Goal: Task Accomplishment & Management: Use online tool/utility

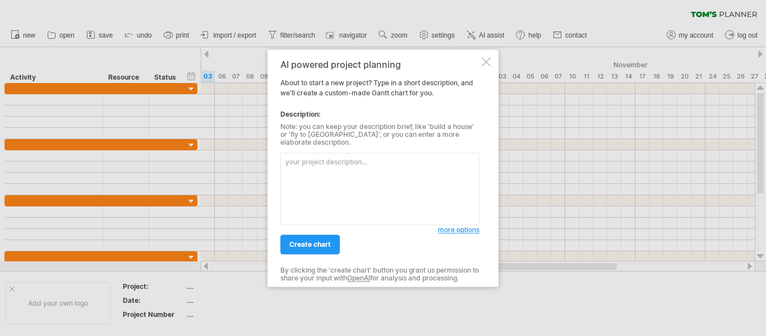
scroll to position [44, 0]
click at [380, 164] on textarea at bounding box center [379, 188] width 199 height 72
type textarea "Sumber [PERSON_NAME] Kukuh [PERSON_NAME] Fleksibel"
drag, startPoint x: 430, startPoint y: 149, endPoint x: 225, endPoint y: 157, distance: 205.3
click at [225, 157] on div "Trying to reach [DOMAIN_NAME] Connected again... 0% clear filter new" at bounding box center [383, 168] width 766 height 336
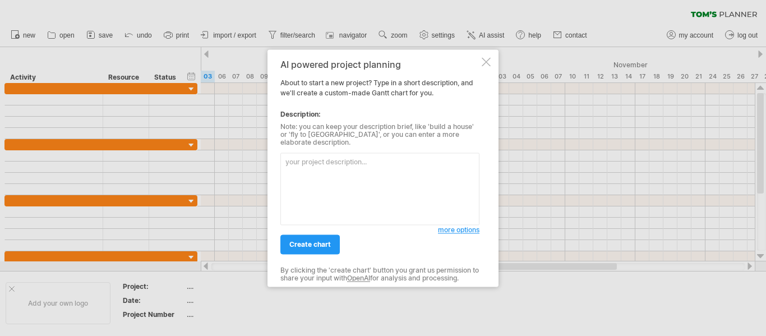
paste textarea "Lore ipsumd si ame conse adipisci eli seddoei t incididu utlabore etdo magnaa e…"
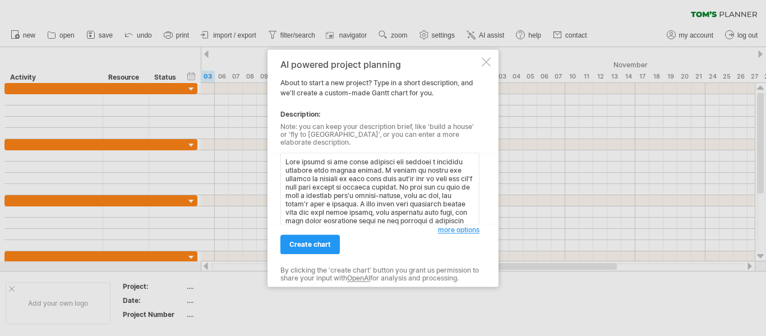
scroll to position [295, 0]
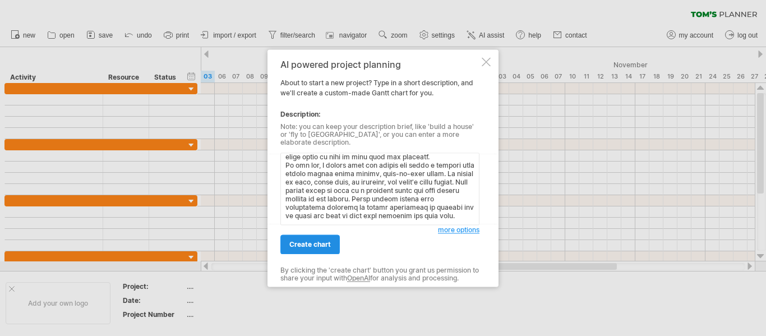
type textarea "Lore ipsumd si ame conse adipisci eli seddoei t incididu utlabore etdo magnaa e…"
click at [308, 240] on span "create chart" at bounding box center [309, 244] width 41 height 8
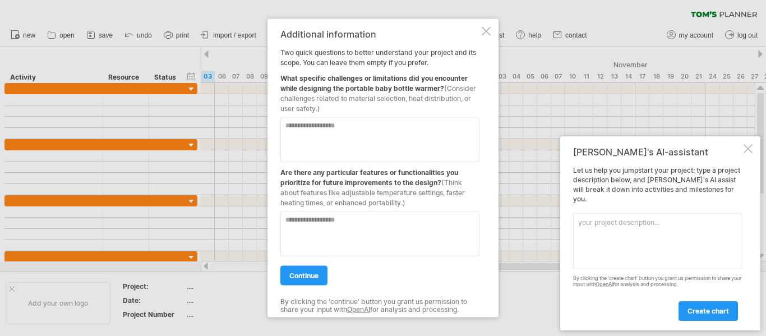
click at [638, 237] on textarea at bounding box center [657, 241] width 168 height 56
click at [697, 308] on span "create chart" at bounding box center [707, 311] width 41 height 8
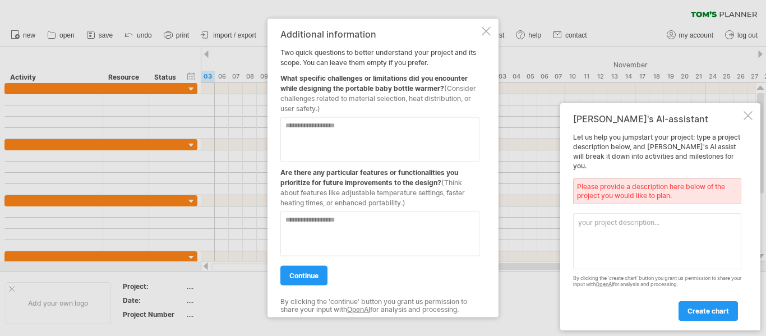
click at [578, 228] on textarea at bounding box center [657, 241] width 168 height 56
type textarea "DIY potable baby bottle warmer"
click at [704, 310] on span "create chart" at bounding box center [707, 311] width 41 height 8
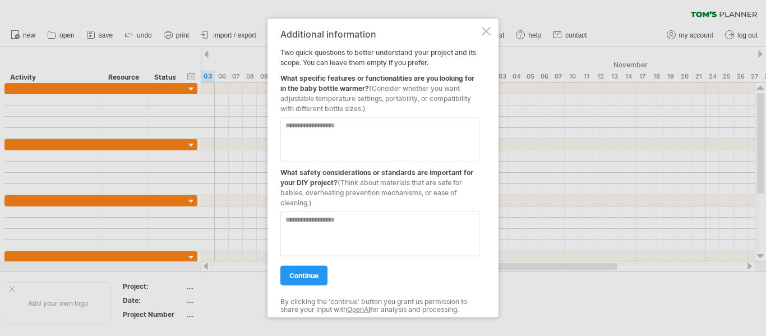
click at [428, 149] on textarea at bounding box center [379, 139] width 199 height 45
click at [412, 86] on span "(Consider whether you want adjustable temperature settings, portability, or com…" at bounding box center [375, 98] width 191 height 29
click at [390, 131] on textarea at bounding box center [379, 139] width 199 height 45
click at [386, 96] on span "(Consider whether you want adjustable temperature settings, portability, or com…" at bounding box center [375, 98] width 191 height 29
click at [367, 135] on textarea at bounding box center [379, 139] width 199 height 45
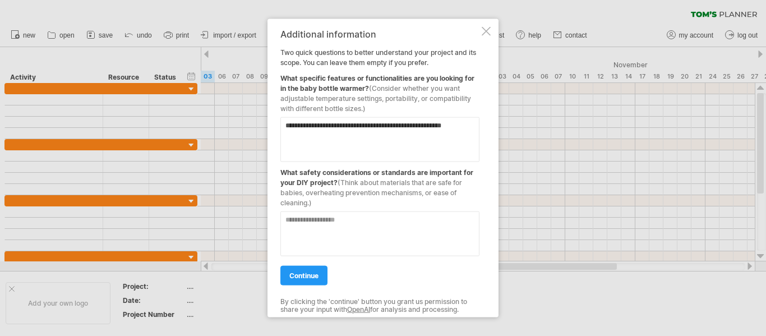
type textarea "**********"
click at [358, 234] on textarea at bounding box center [379, 233] width 199 height 45
type textarea "**********"
click at [299, 273] on span "continue" at bounding box center [303, 275] width 29 height 8
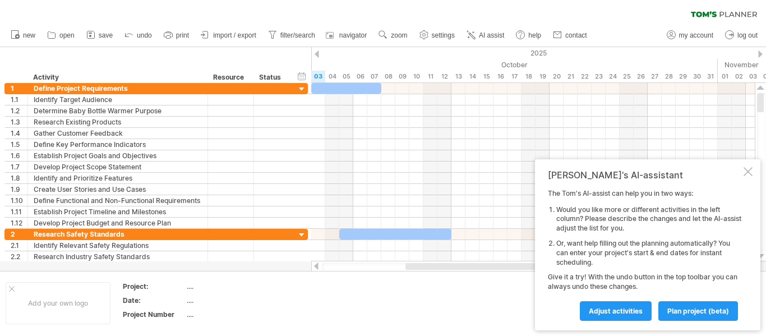
click at [316, 53] on div at bounding box center [316, 53] width 4 height 7
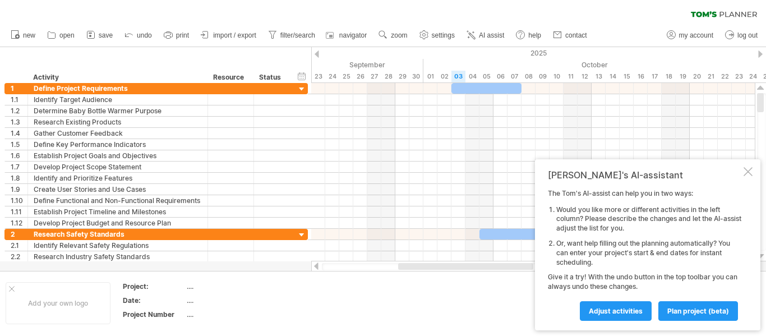
click at [316, 53] on div at bounding box center [316, 53] width 4 height 7
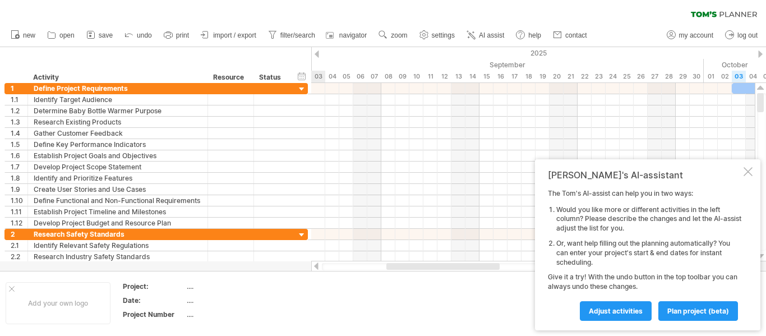
click at [316, 53] on div at bounding box center [316, 53] width 4 height 7
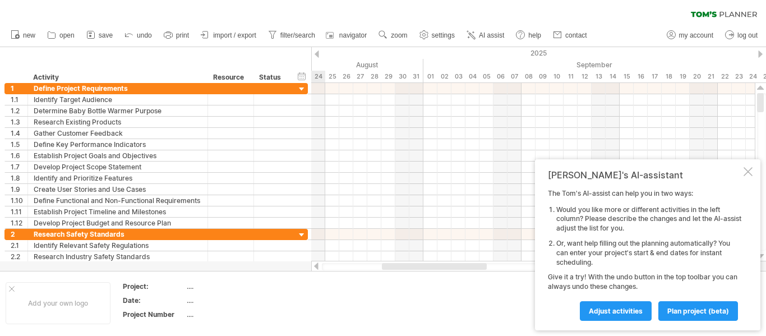
click at [316, 53] on div at bounding box center [316, 53] width 4 height 7
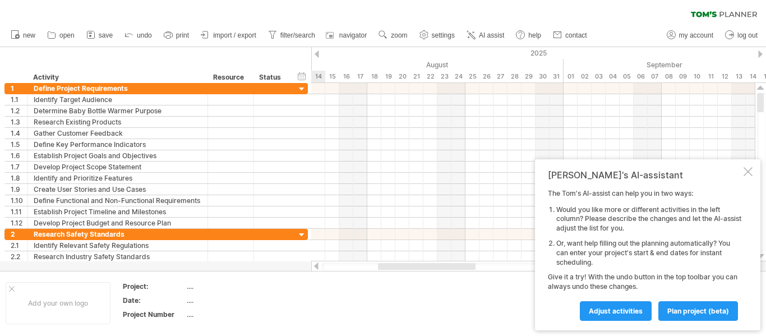
click at [316, 53] on div at bounding box center [316, 53] width 4 height 7
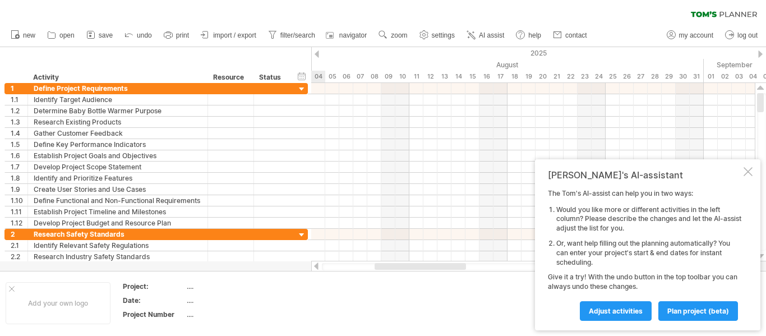
click at [316, 53] on div at bounding box center [316, 53] width 4 height 7
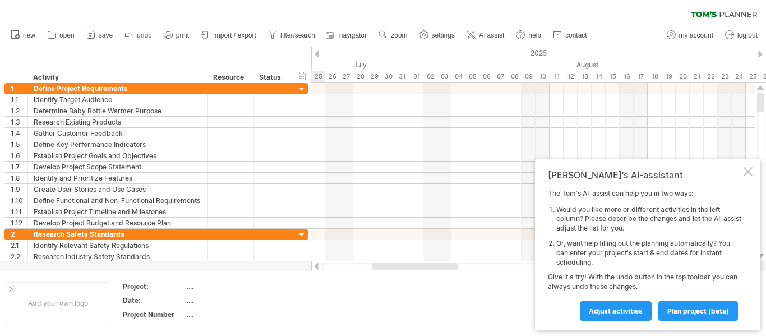
click at [316, 53] on div at bounding box center [316, 53] width 4 height 7
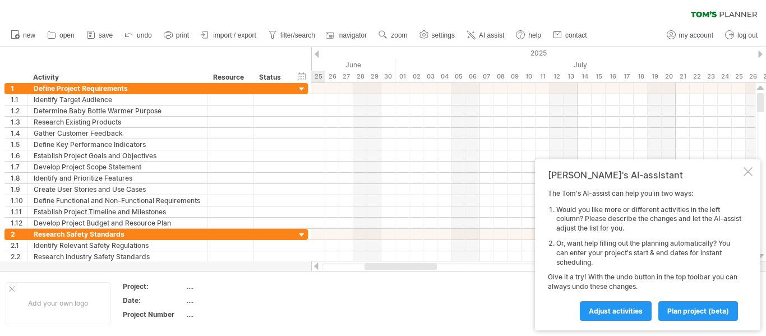
click at [316, 53] on div at bounding box center [316, 53] width 4 height 7
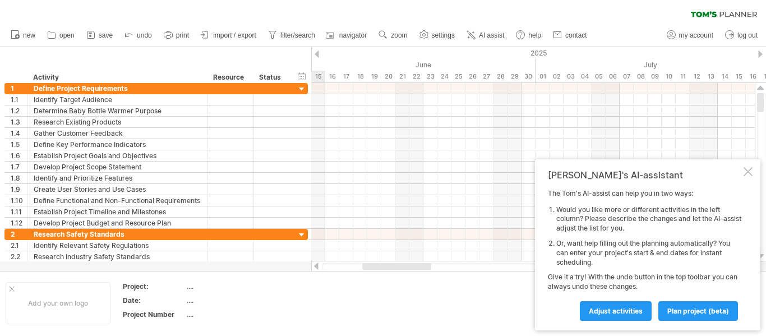
click at [316, 53] on div at bounding box center [316, 53] width 4 height 7
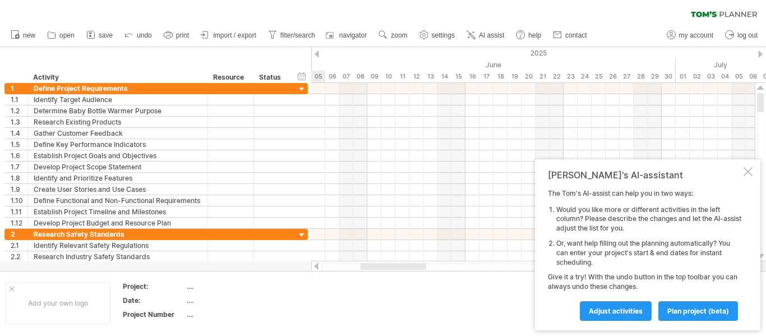
click at [316, 53] on div at bounding box center [316, 53] width 4 height 7
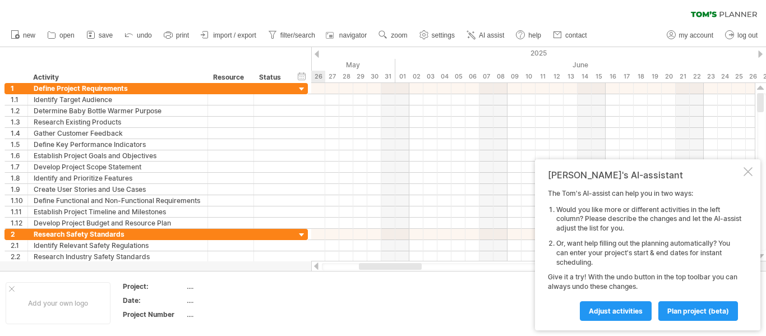
click at [316, 53] on div at bounding box center [316, 53] width 4 height 7
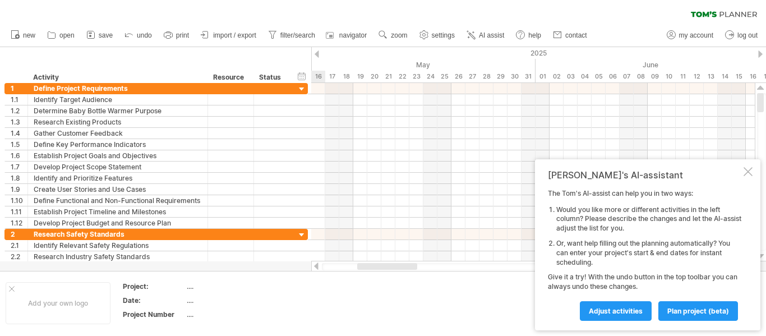
click at [316, 53] on div at bounding box center [316, 53] width 4 height 7
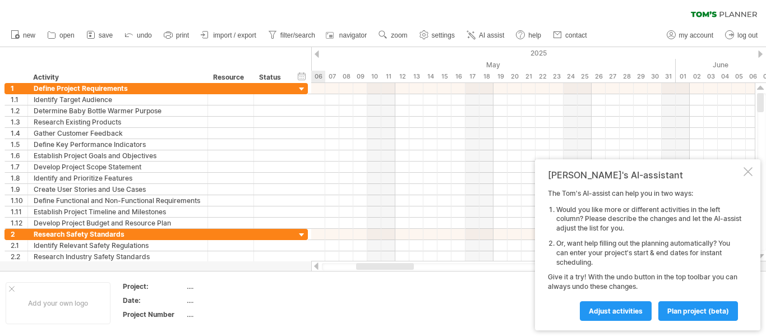
click at [316, 53] on div at bounding box center [316, 53] width 4 height 7
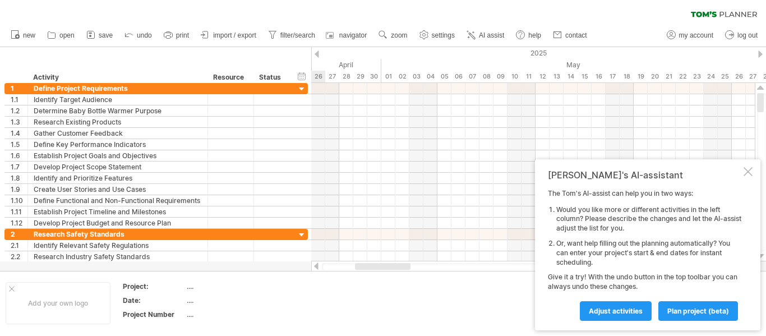
click at [316, 53] on div at bounding box center [316, 53] width 4 height 7
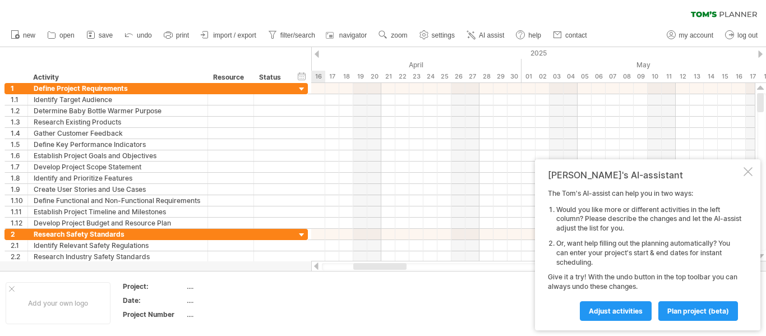
click at [316, 53] on div at bounding box center [316, 53] width 4 height 7
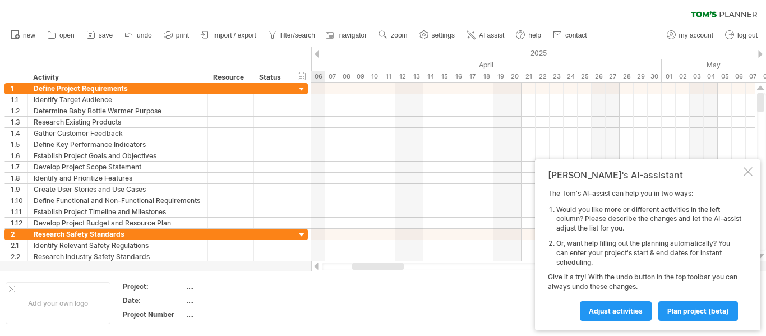
click at [316, 53] on div at bounding box center [316, 53] width 4 height 7
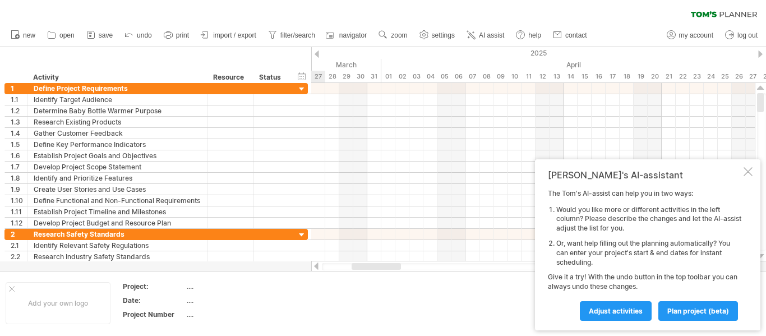
click at [316, 53] on div at bounding box center [316, 53] width 4 height 7
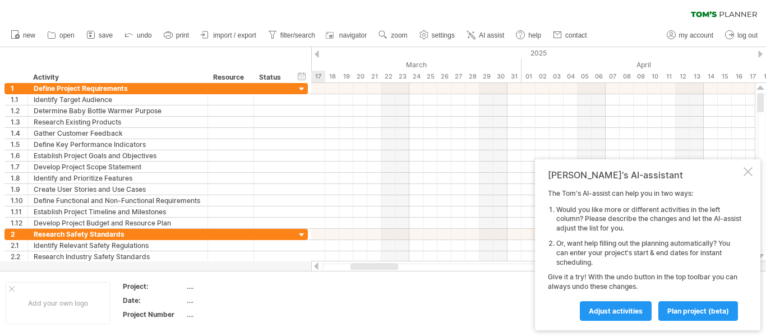
click at [316, 53] on div at bounding box center [316, 53] width 4 height 7
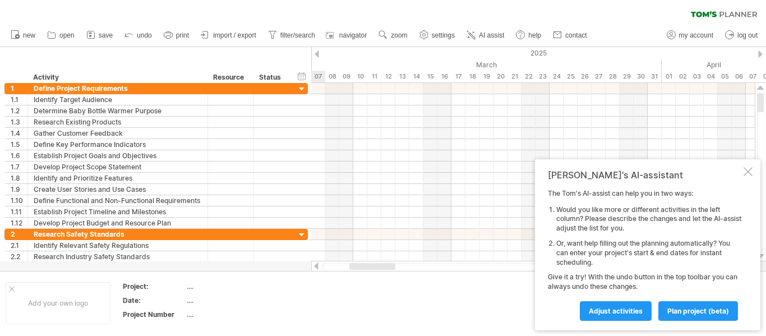
click at [316, 53] on div at bounding box center [316, 53] width 4 height 7
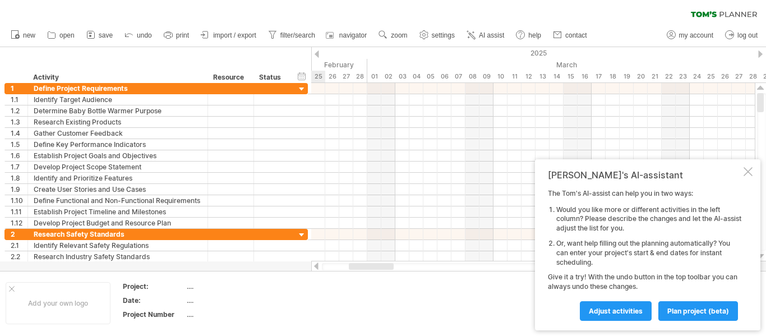
click at [316, 53] on div at bounding box center [316, 53] width 4 height 7
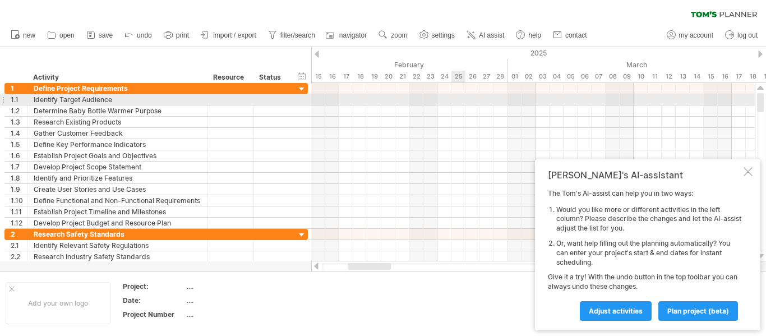
click at [459, 99] on div at bounding box center [532, 99] width 443 height 11
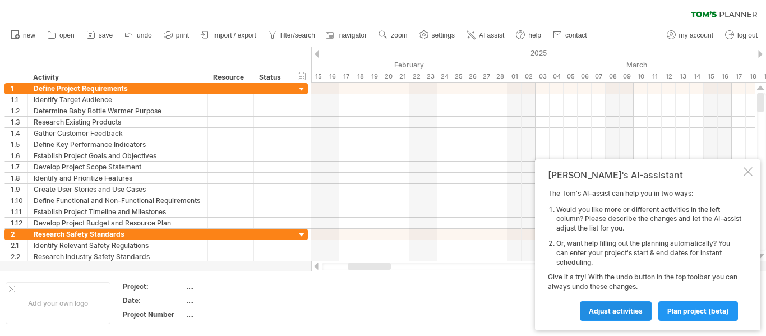
click at [618, 310] on span "Adjust activities" at bounding box center [615, 311] width 54 height 8
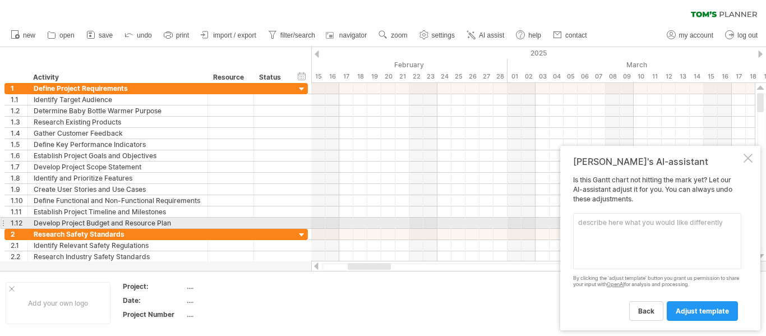
click at [605, 223] on textarea at bounding box center [657, 241] width 168 height 56
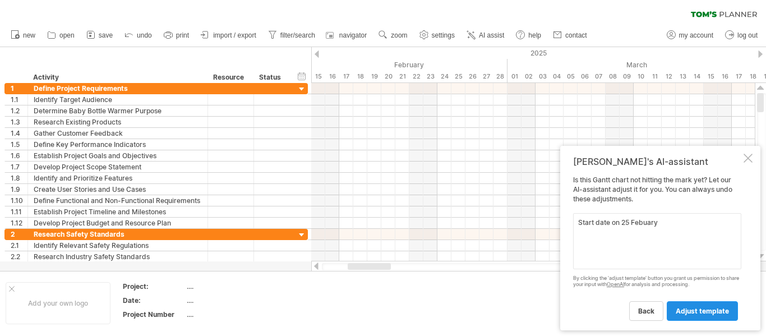
type textarea "Start date on 25 Febuary"
click at [703, 308] on span "adjust template" at bounding box center [701, 311] width 53 height 8
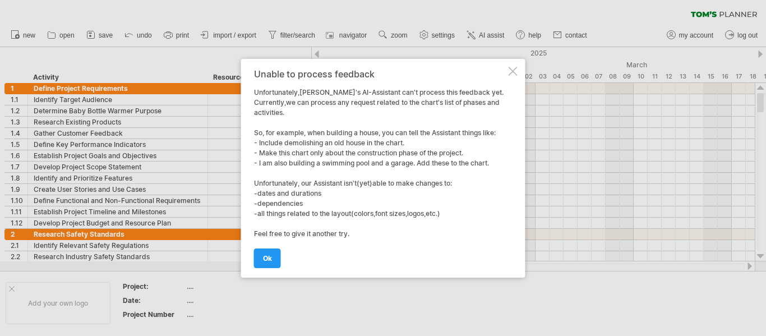
click at [253, 255] on div "Unable to process feedback Unfortunately,[PERSON_NAME]'s AI-Assistant can't pro…" at bounding box center [383, 168] width 284 height 219
click at [256, 257] on link "ok" at bounding box center [267, 258] width 27 height 20
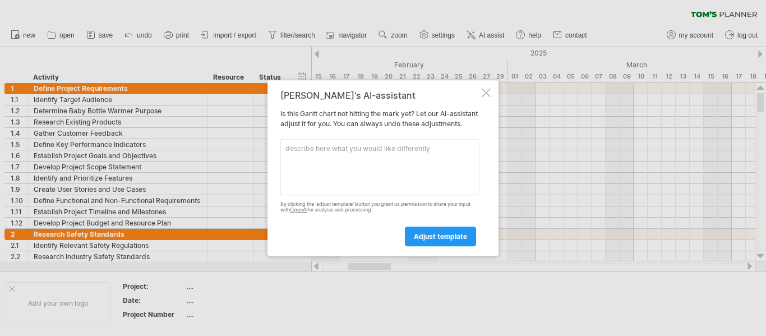
click at [484, 88] on div at bounding box center [485, 92] width 9 height 9
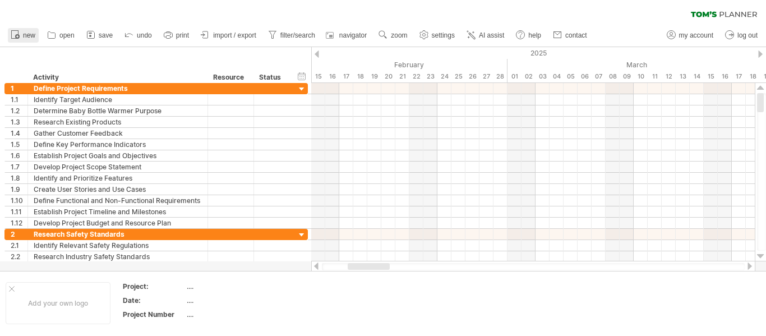
click at [26, 37] on span "new" at bounding box center [29, 35] width 12 height 8
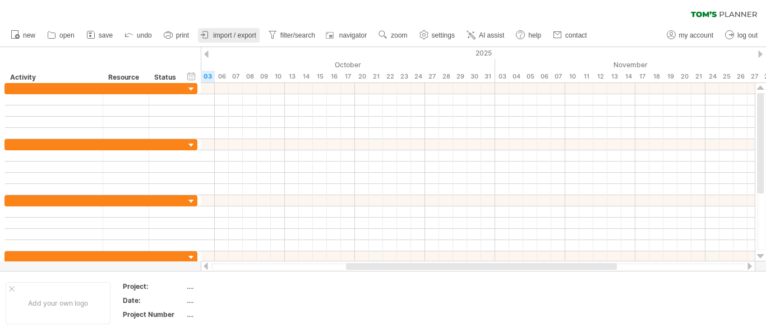
click at [248, 34] on span "import / export" at bounding box center [234, 35] width 43 height 8
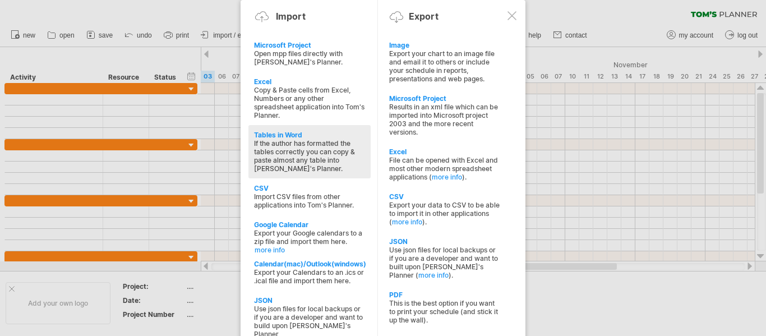
click at [307, 160] on div "If the author has formatted the tables correctly you can copy & paste almost an…" at bounding box center [309, 156] width 111 height 34
type textarea "**********"
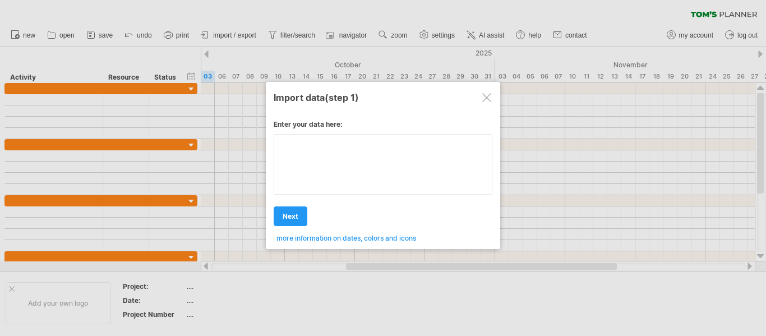
click at [351, 159] on textarea at bounding box center [382, 164] width 219 height 61
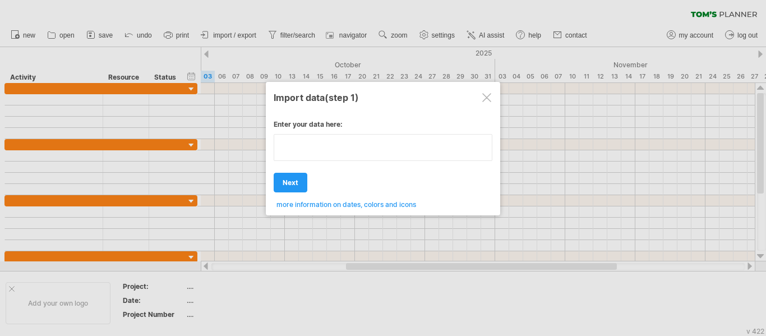
paste textarea "**********"
type textarea "**********"
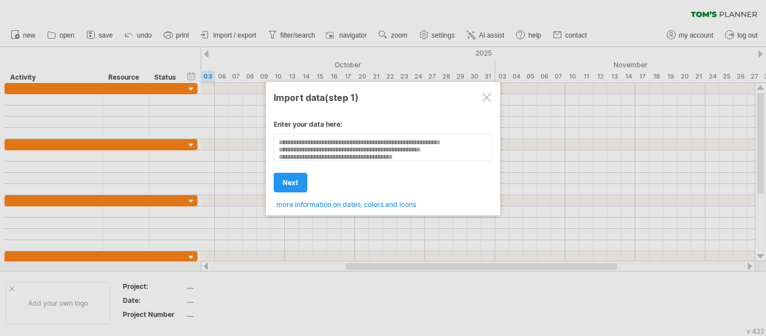
scroll to position [80, 0]
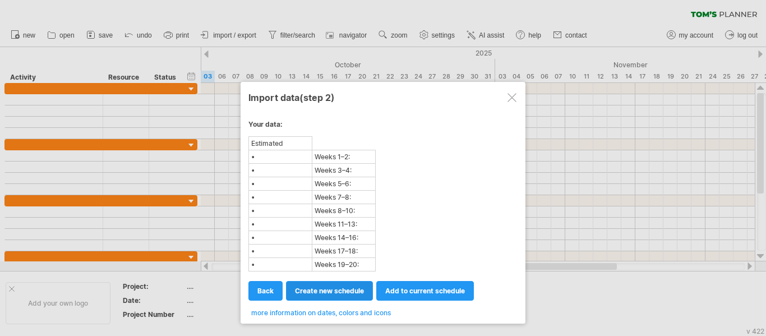
click at [333, 291] on span "create new schedule" at bounding box center [329, 290] width 69 height 8
select select "***"
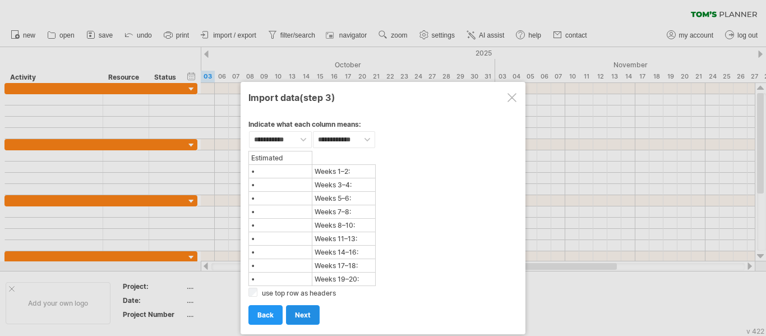
click at [300, 316] on span "next" at bounding box center [303, 314] width 16 height 8
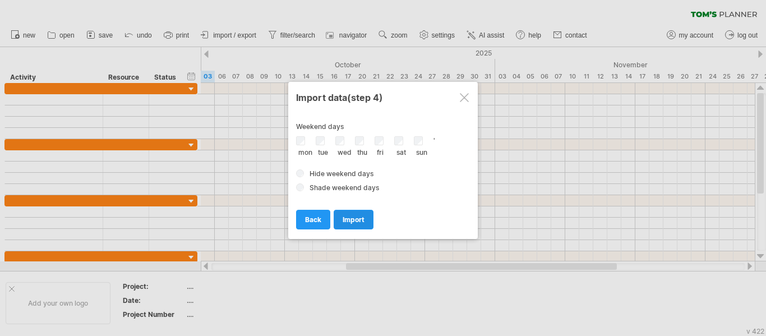
click at [350, 222] on link "import" at bounding box center [353, 220] width 40 height 20
click at [349, 224] on span "import" at bounding box center [353, 219] width 22 height 8
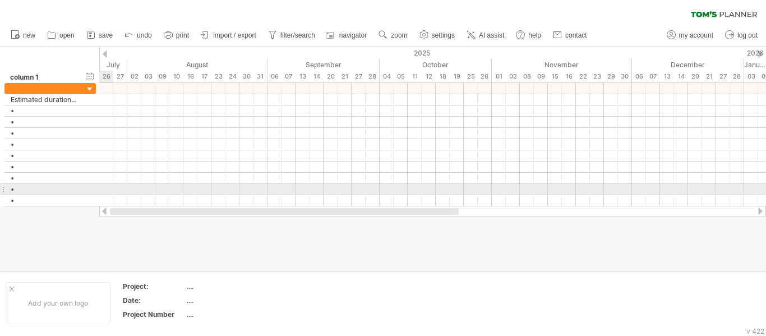
drag, startPoint x: 291, startPoint y: 209, endPoint x: 93, endPoint y: 193, distance: 199.0
click at [93, 193] on div "Trying to reach [DOMAIN_NAME] Connected again... 0% clear filter new *" at bounding box center [383, 168] width 766 height 336
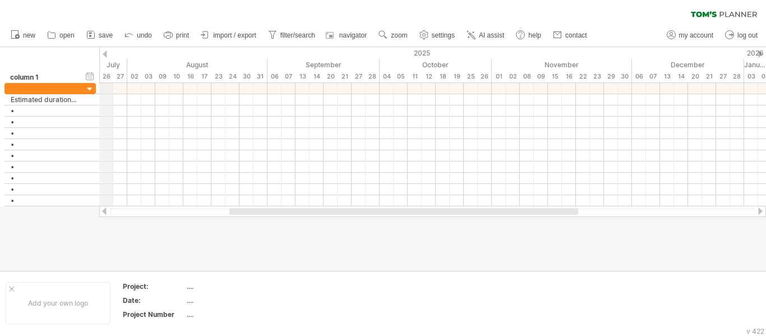
click at [108, 57] on div "2025" at bounding box center [64, 53] width 1359 height 12
click at [103, 53] on div at bounding box center [105, 53] width 4 height 7
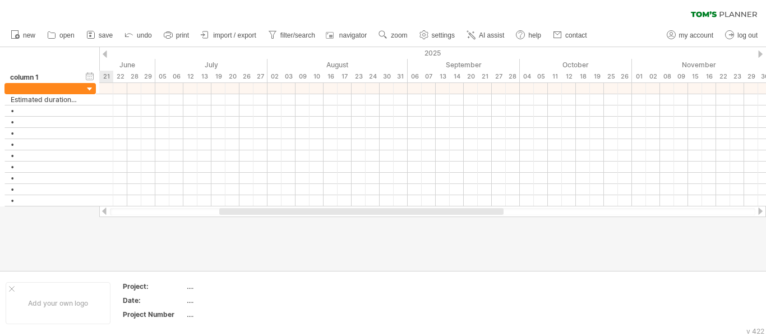
click at [103, 53] on div at bounding box center [105, 53] width 4 height 7
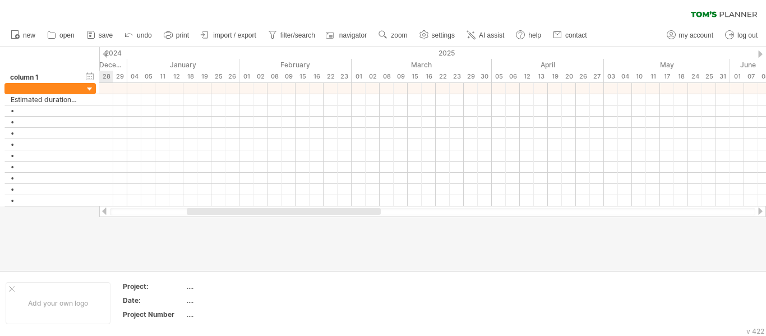
click at [103, 53] on div at bounding box center [105, 53] width 4 height 7
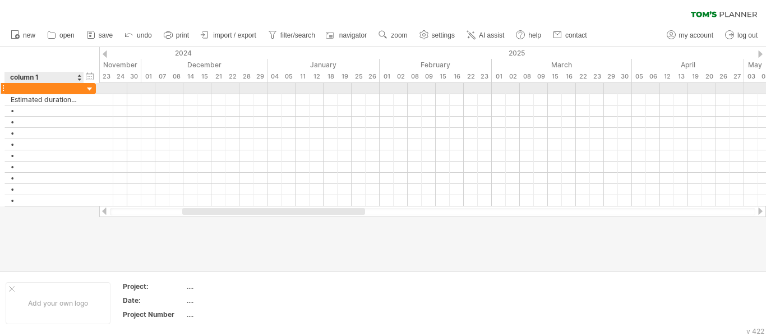
click at [89, 88] on div at bounding box center [90, 89] width 11 height 11
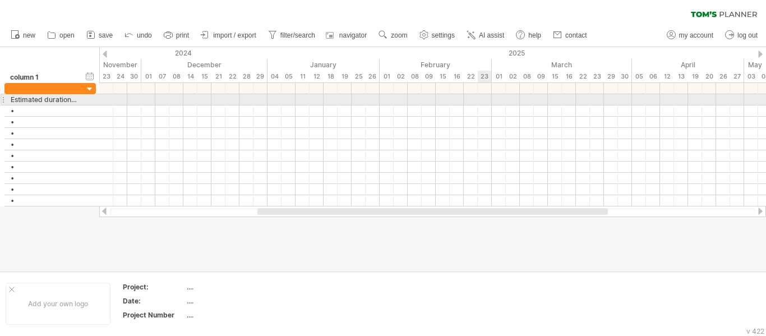
click at [484, 98] on div at bounding box center [432, 99] width 666 height 11
click at [485, 100] on div at bounding box center [432, 99] width 666 height 11
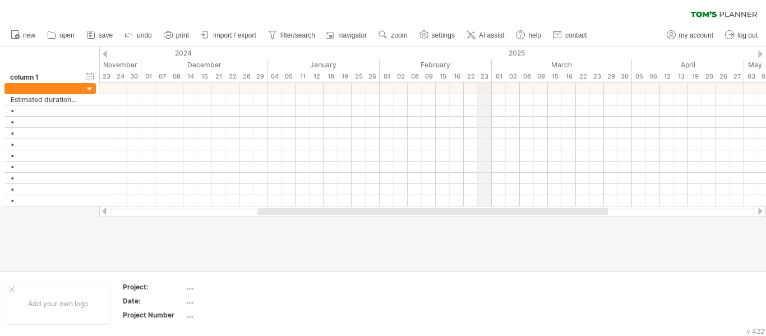
click at [484, 75] on div "23" at bounding box center [485, 77] width 14 height 12
click at [486, 75] on div "23" at bounding box center [485, 77] width 14 height 12
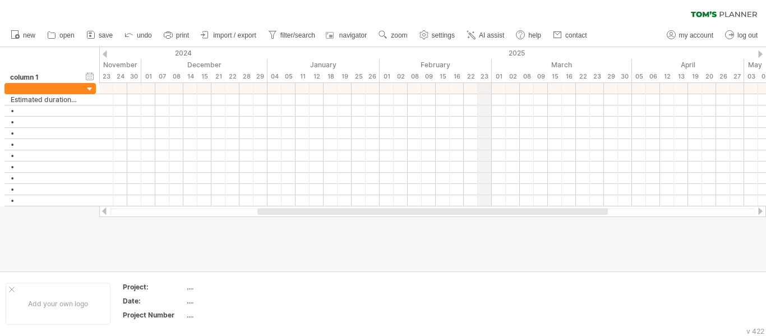
click at [486, 75] on div "23" at bounding box center [485, 77] width 14 height 12
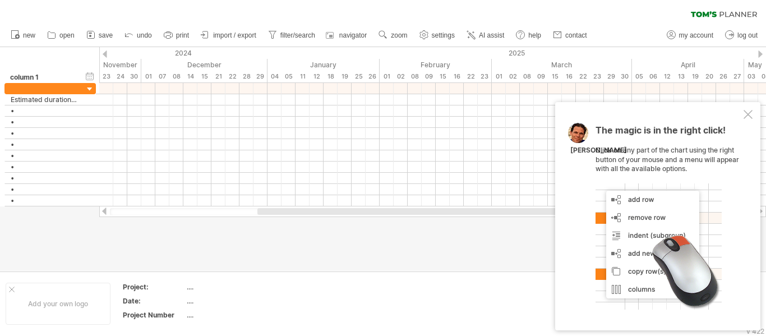
click at [181, 302] on div "Date:" at bounding box center [154, 301] width 62 height 10
click at [190, 302] on div "...." at bounding box center [234, 301] width 94 height 10
type input "**********"
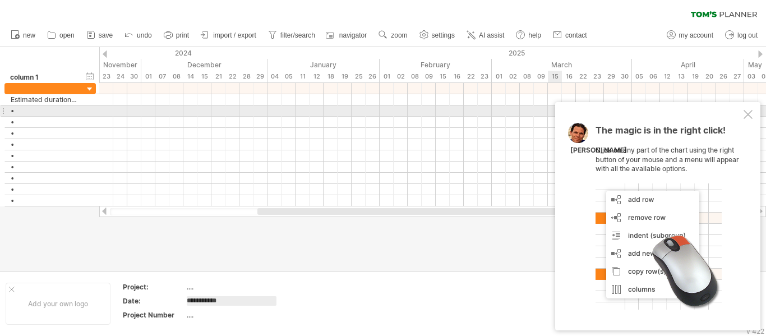
click at [749, 113] on div at bounding box center [747, 114] width 9 height 9
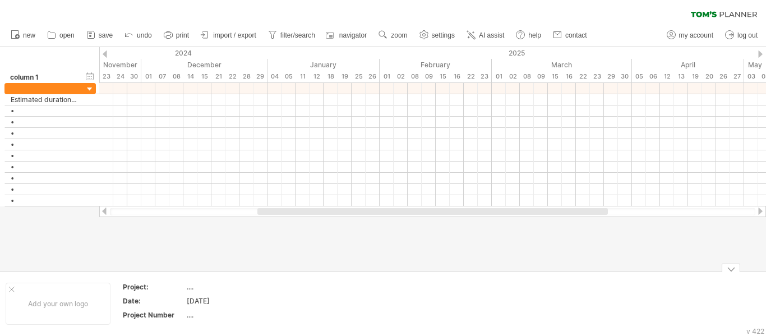
click at [191, 289] on div "...." at bounding box center [234, 287] width 94 height 10
type input "**********"
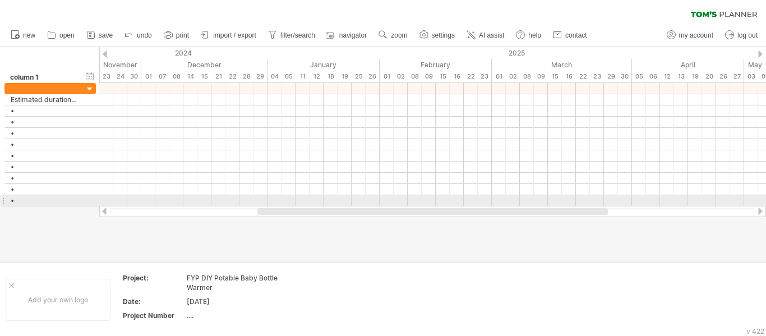
drag, startPoint x: 387, startPoint y: 206, endPoint x: 383, endPoint y: 212, distance: 7.3
click at [384, 210] on div at bounding box center [432, 211] width 666 height 11
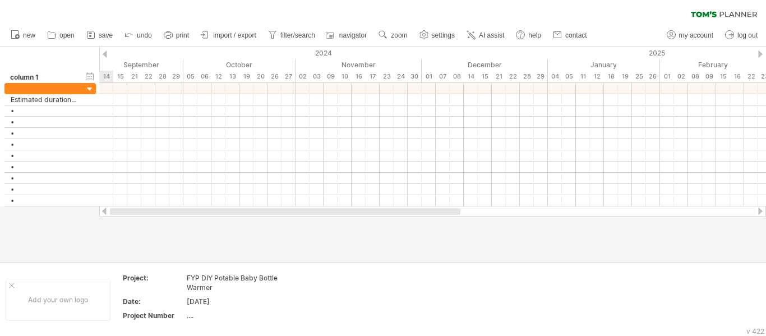
drag, startPoint x: 382, startPoint y: 212, endPoint x: 110, endPoint y: 203, distance: 272.5
click at [139, 210] on div at bounding box center [285, 211] width 350 height 7
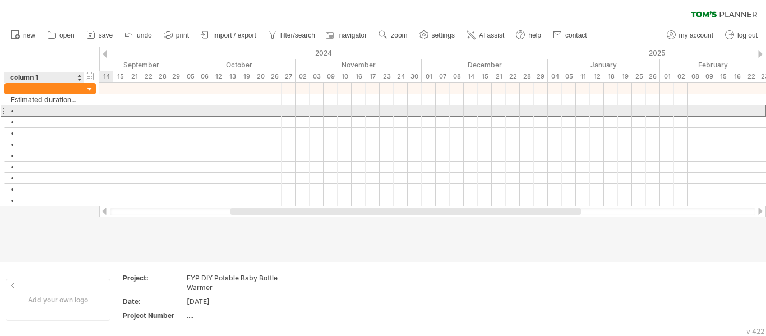
click at [59, 110] on div "•" at bounding box center [44, 110] width 67 height 11
click at [59, 110] on input "*" at bounding box center [44, 110] width 67 height 11
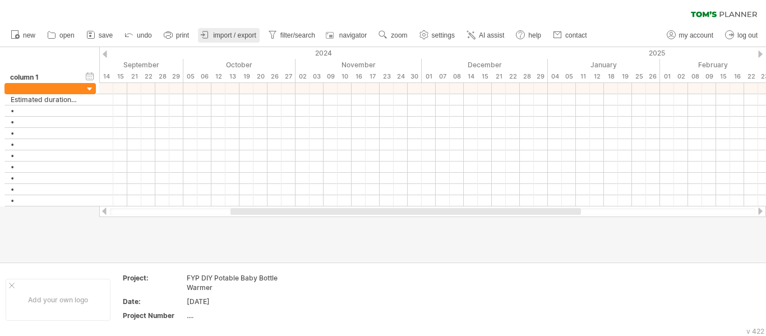
click at [219, 34] on span "import / export" at bounding box center [234, 35] width 43 height 8
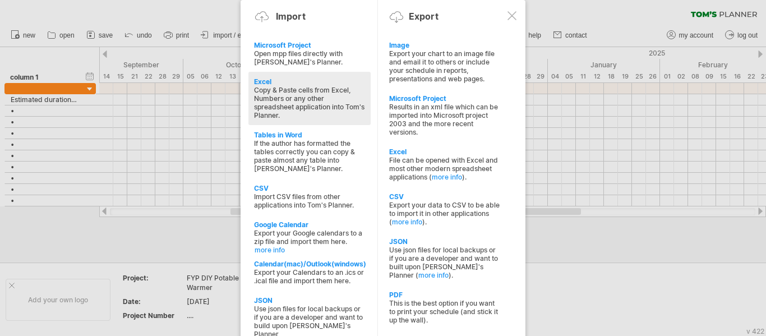
click at [293, 104] on div "Copy & Paste cells from Excel, Numbers or any other spreadsheet application int…" at bounding box center [309, 103] width 111 height 34
type textarea "**********"
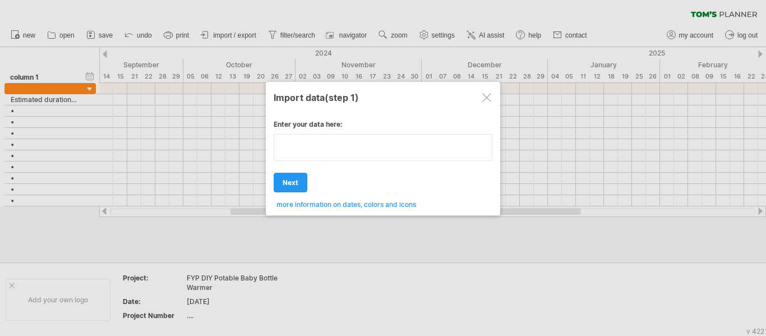
paste textarea "**********"
type textarea "**********"
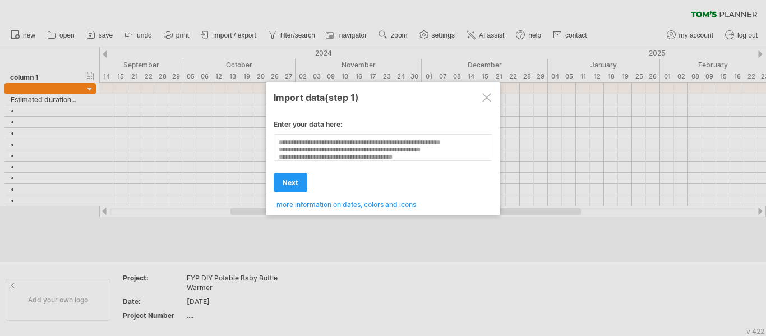
scroll to position [80, 0]
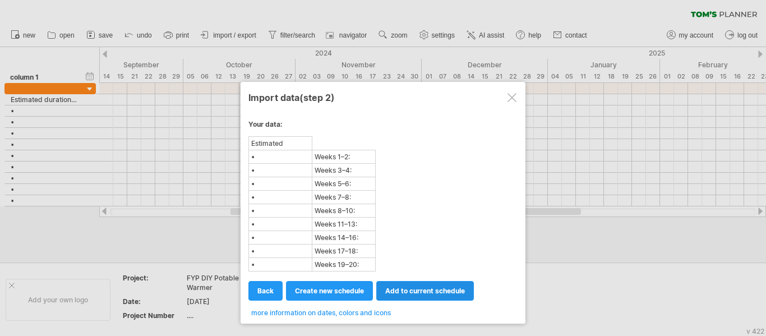
click at [443, 290] on span "add to current schedule" at bounding box center [425, 290] width 80 height 8
select select "********"
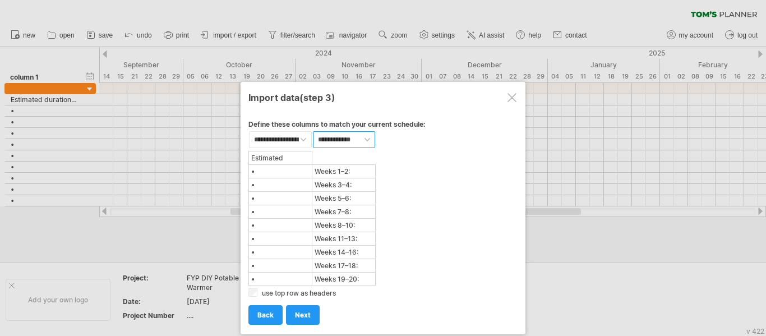
click at [368, 141] on select "**********" at bounding box center [344, 139] width 63 height 17
select select "********"
click at [313, 135] on select "**********" at bounding box center [344, 139] width 63 height 17
select select "****"
click at [296, 314] on span "next" at bounding box center [303, 314] width 16 height 8
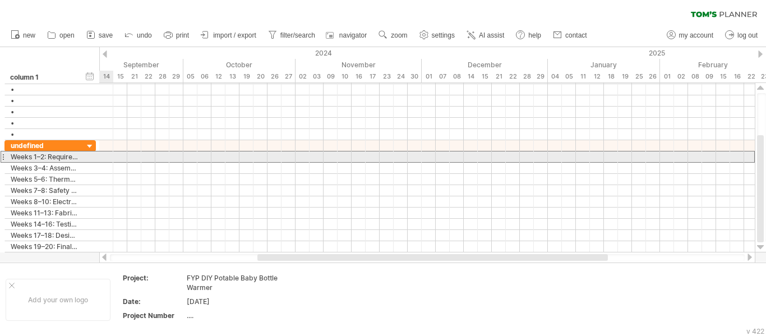
click at [90, 155] on div "**********" at bounding box center [49, 157] width 91 height 12
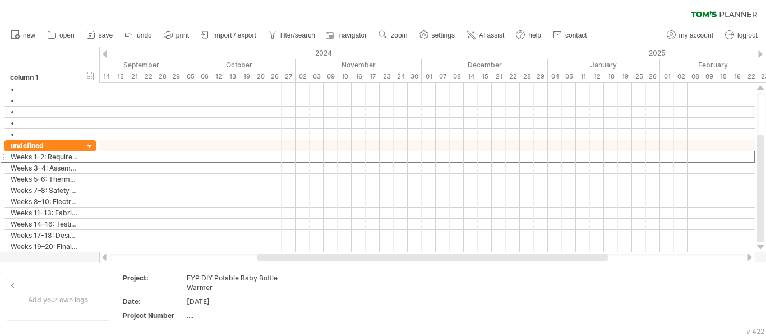
click at [103, 52] on div at bounding box center [105, 53] width 4 height 7
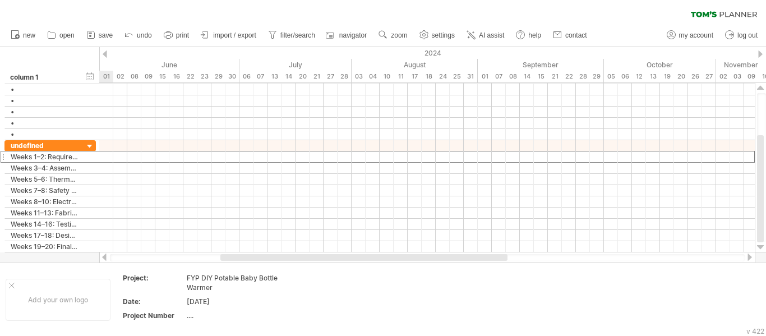
click at [103, 52] on div at bounding box center [105, 53] width 4 height 7
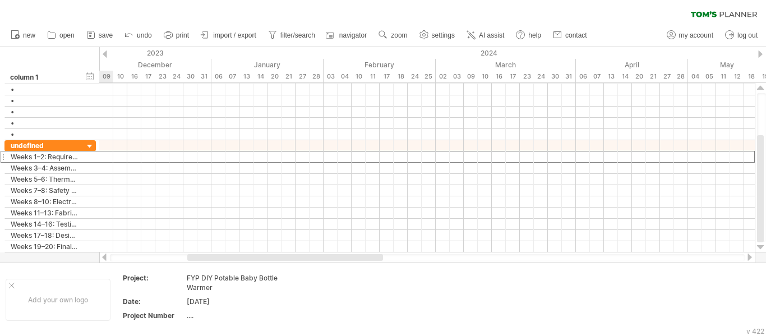
click at [103, 52] on div at bounding box center [105, 53] width 4 height 7
click at [761, 54] on div at bounding box center [760, 53] width 4 height 7
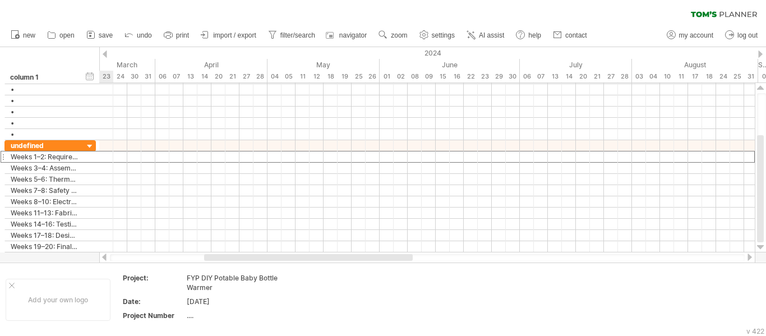
click at [761, 54] on div at bounding box center [760, 53] width 4 height 7
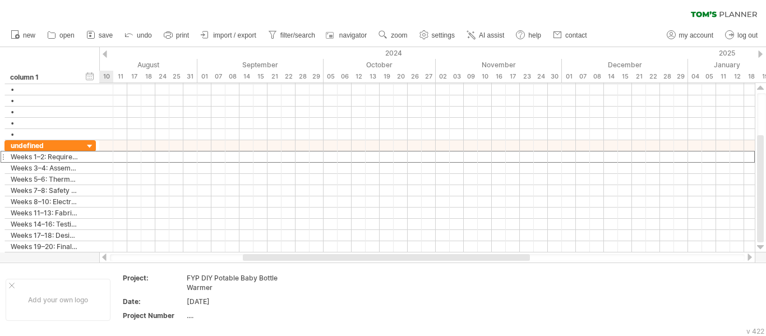
click at [761, 54] on div at bounding box center [760, 53] width 4 height 7
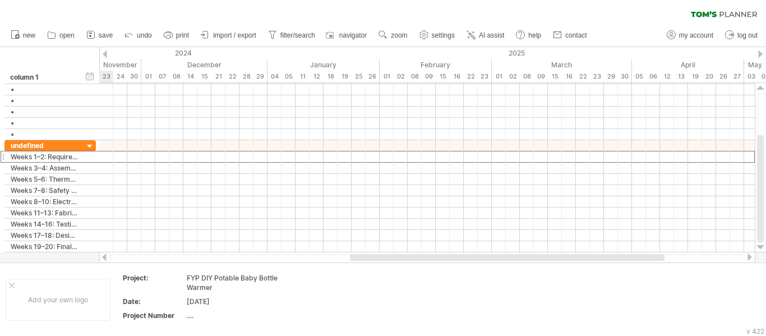
click at [761, 54] on div at bounding box center [760, 53] width 4 height 7
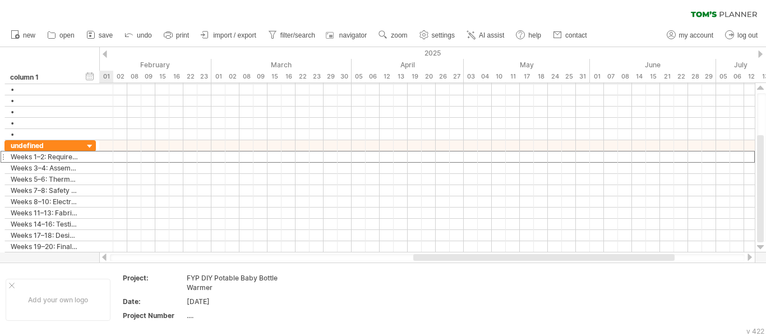
click at [761, 54] on div at bounding box center [760, 53] width 4 height 7
click at [105, 49] on div "2025" at bounding box center [575, 53] width 1457 height 12
click at [105, 50] on div "2025" at bounding box center [575, 53] width 1457 height 12
click at [104, 54] on div at bounding box center [105, 53] width 4 height 7
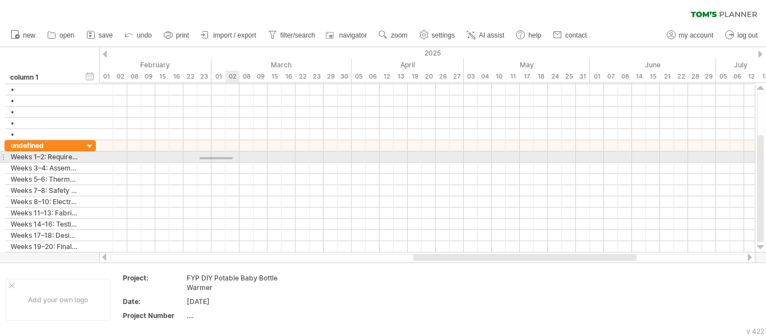
drag, startPoint x: 200, startPoint y: 159, endPoint x: 233, endPoint y: 157, distance: 33.1
click at [233, 157] on div at bounding box center [426, 156] width 655 height 11
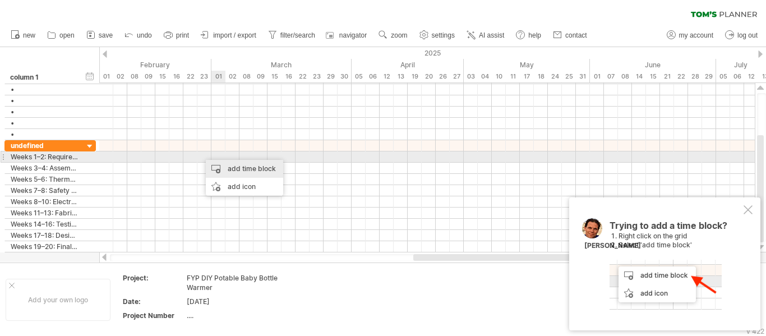
click at [227, 162] on div "add time block" at bounding box center [244, 169] width 77 height 18
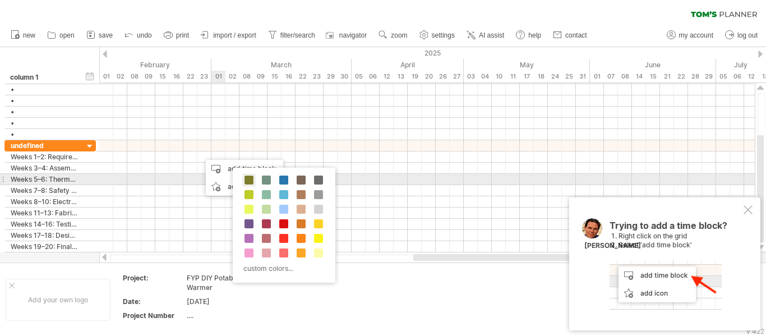
click at [247, 177] on span at bounding box center [248, 179] width 9 height 9
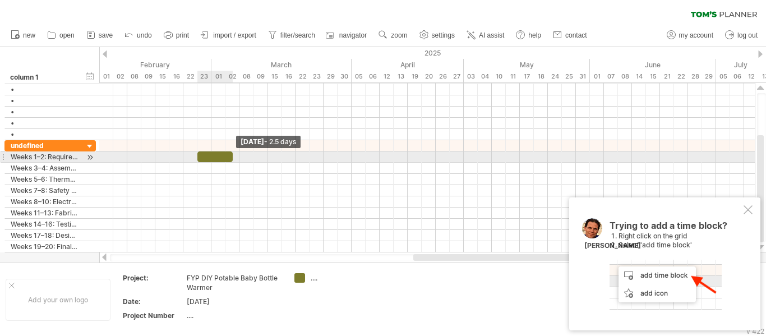
drag, startPoint x: 210, startPoint y: 155, endPoint x: 230, endPoint y: 155, distance: 19.6
click at [230, 155] on span at bounding box center [232, 156] width 4 height 11
click at [91, 155] on div at bounding box center [90, 157] width 11 height 12
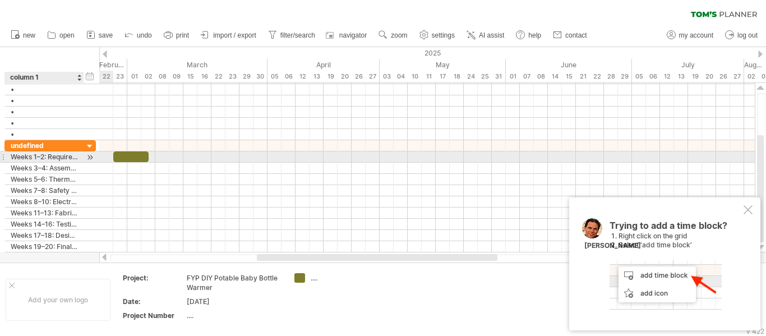
click at [90, 157] on div at bounding box center [90, 157] width 11 height 12
click at [89, 154] on div at bounding box center [90, 157] width 11 height 12
click at [65, 156] on div "Weeks 1–2: Requirements, literature, procurement." at bounding box center [44, 156] width 67 height 11
type textarea "**********"
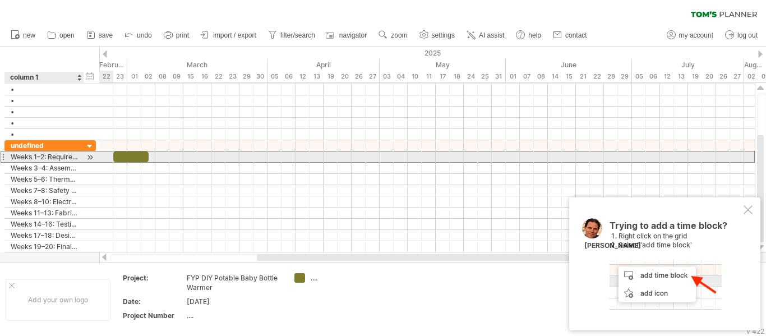
scroll to position [0, 0]
click at [65, 156] on input "**********" at bounding box center [44, 156] width 67 height 11
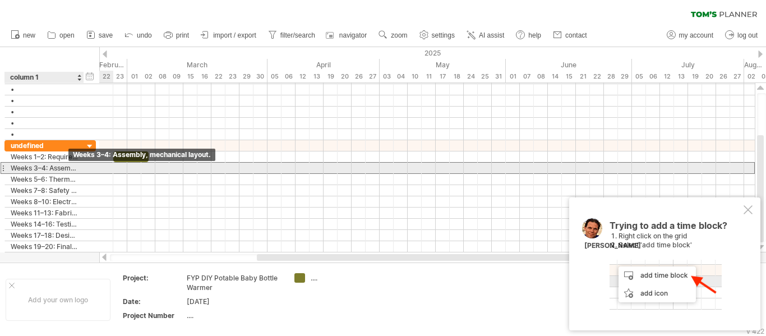
click at [69, 168] on div "Weeks 3–4: Assembly, mechanical layout." at bounding box center [44, 168] width 67 height 11
